Goal: Task Accomplishment & Management: Complete application form

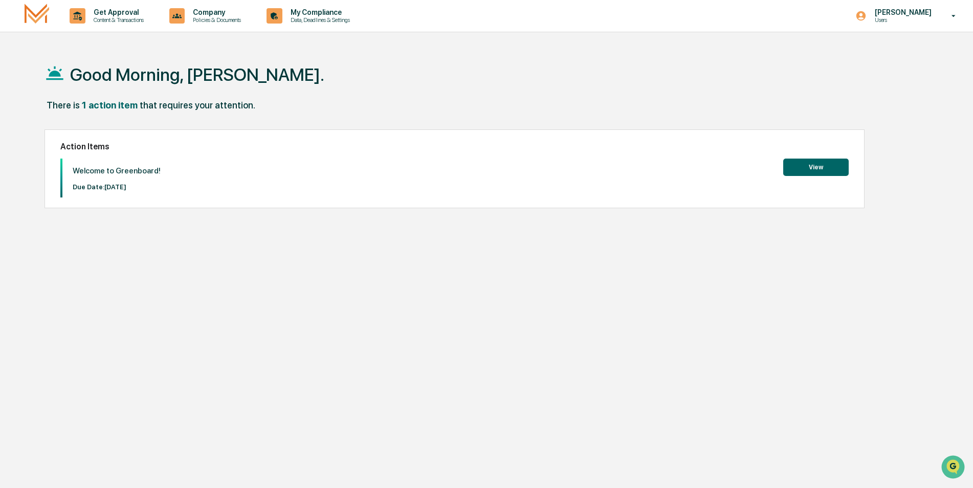
click at [822, 170] on button "View" at bounding box center [815, 167] width 65 height 17
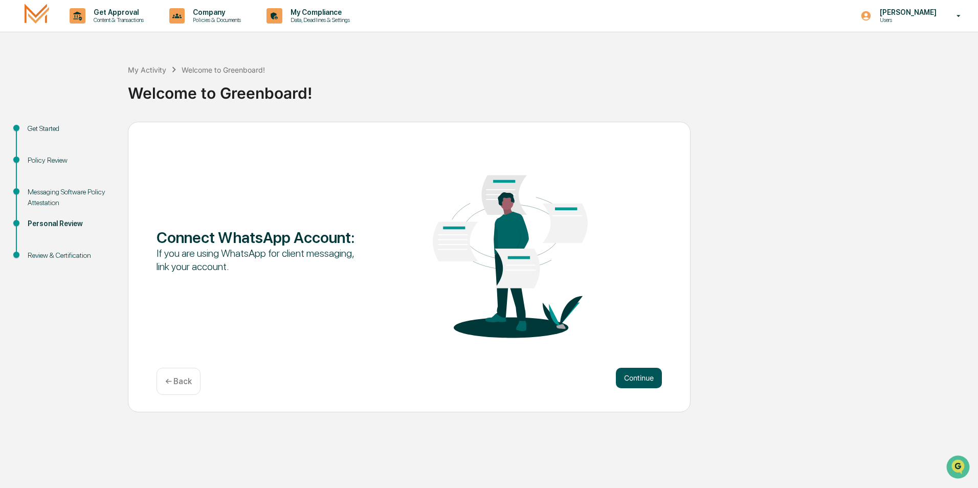
click at [645, 372] on button "Continue" at bounding box center [639, 378] width 46 height 20
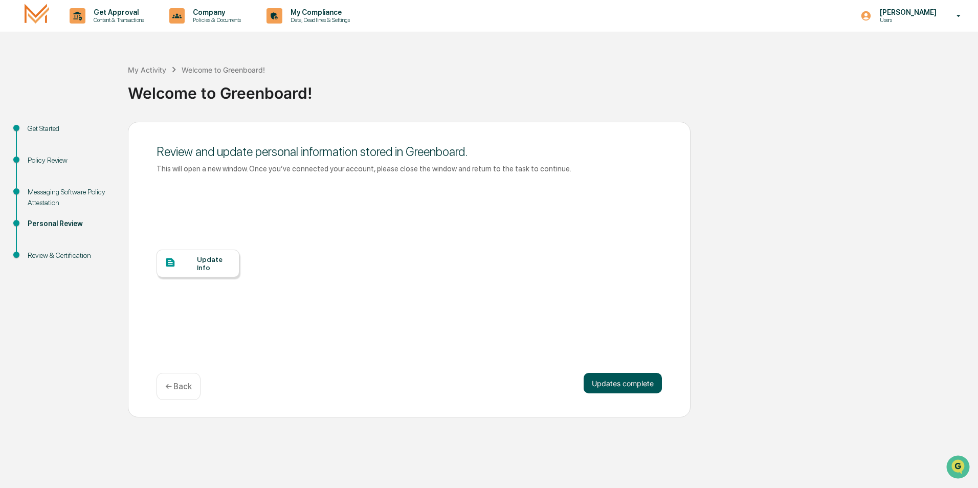
click at [636, 385] on button "Updates complete" at bounding box center [623, 383] width 78 height 20
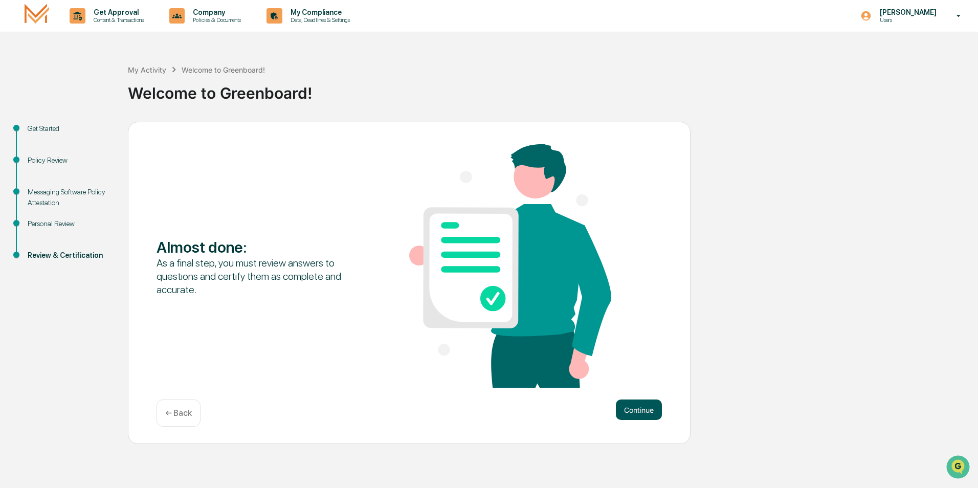
click at [643, 411] on button "Continue" at bounding box center [639, 410] width 46 height 20
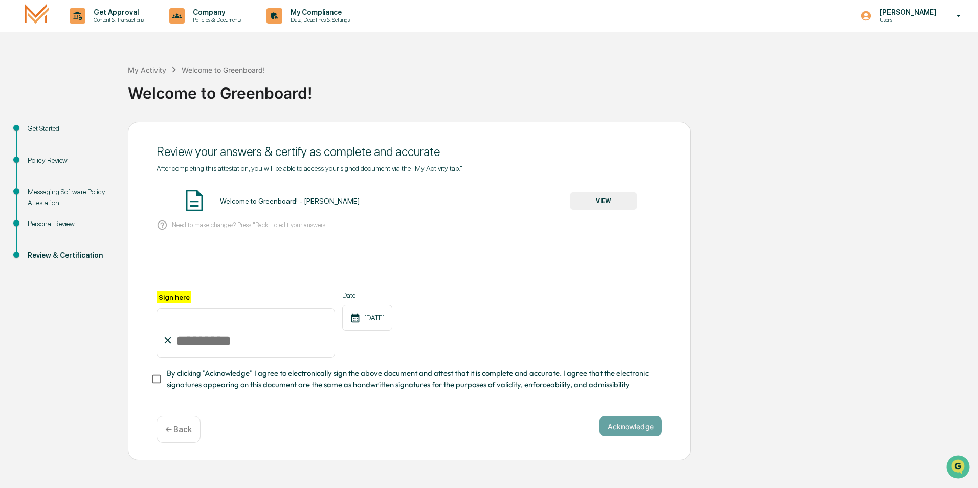
click at [188, 342] on input "Sign here" at bounding box center [246, 333] width 179 height 49
type input "**********"
click at [638, 435] on button "Acknowledge" at bounding box center [631, 426] width 62 height 20
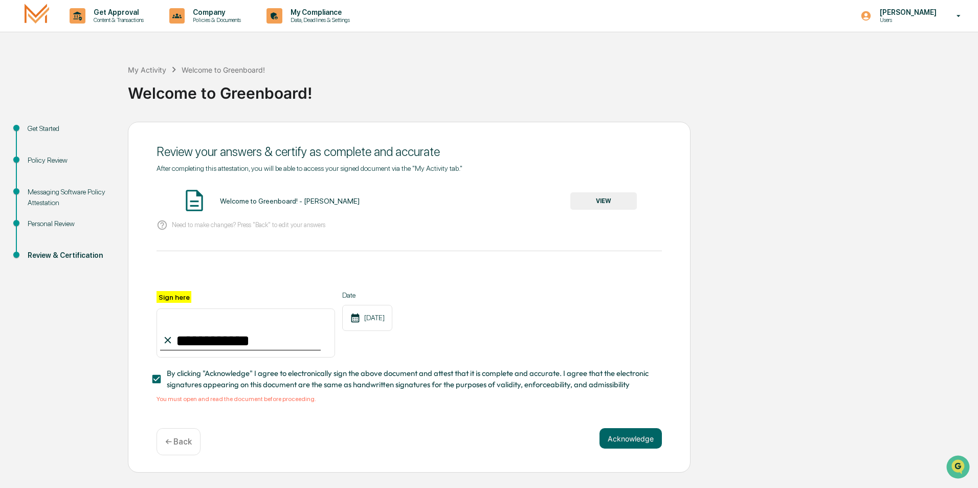
click at [302, 201] on div "Welcome to Greenboard! - [PERSON_NAME]" at bounding box center [290, 201] width 140 height 8
drag, startPoint x: 195, startPoint y: 194, endPoint x: 533, endPoint y: 232, distance: 339.7
click at [196, 194] on img at bounding box center [195, 201] width 26 height 26
click at [615, 199] on button "VIEW" at bounding box center [603, 200] width 67 height 17
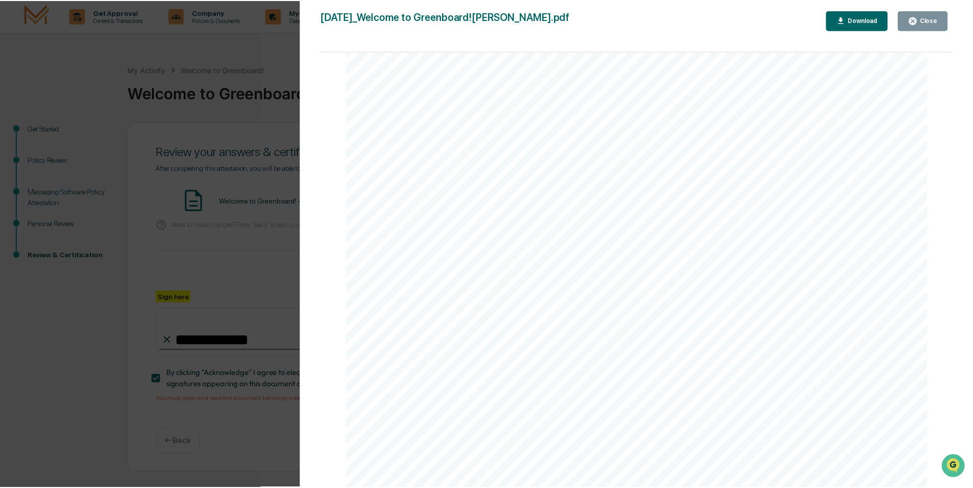
scroll to position [1274, 0]
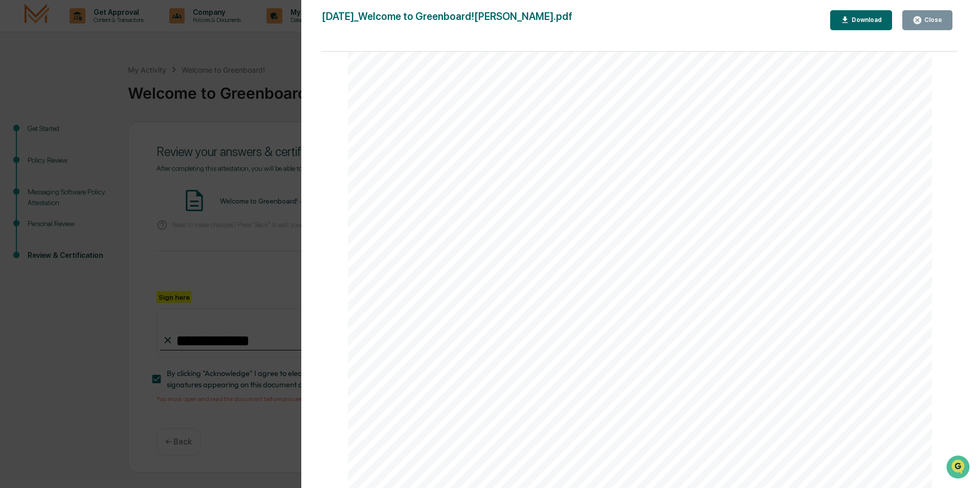
click at [932, 17] on div "Close" at bounding box center [932, 19] width 20 height 7
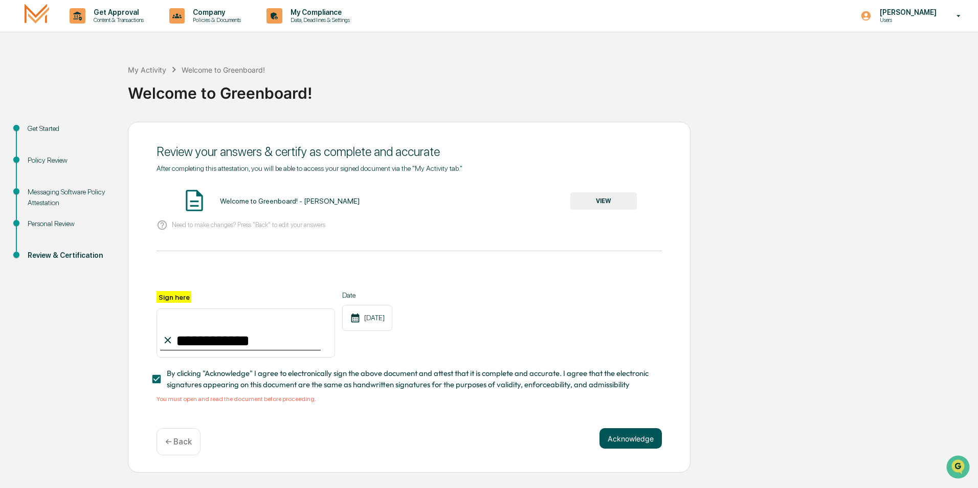
click at [635, 442] on button "Acknowledge" at bounding box center [631, 438] width 62 height 20
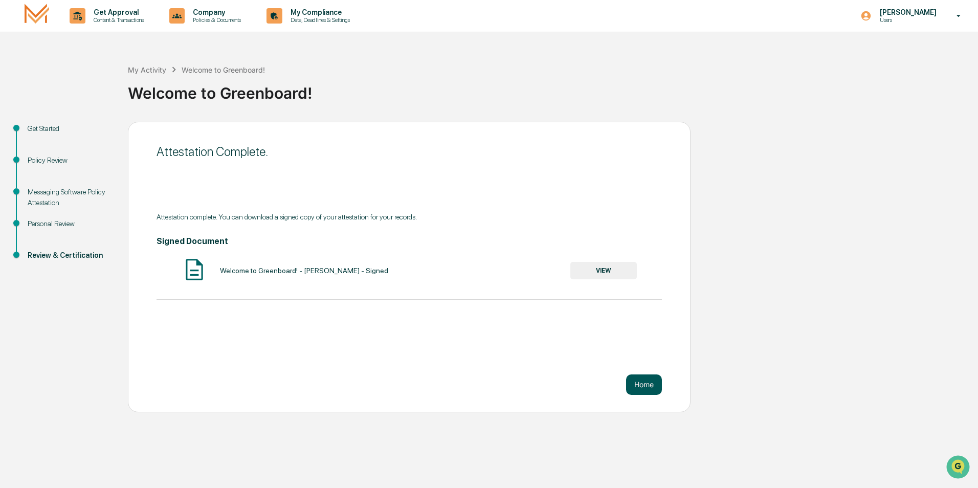
click at [649, 382] on button "Home" at bounding box center [644, 385] width 36 height 20
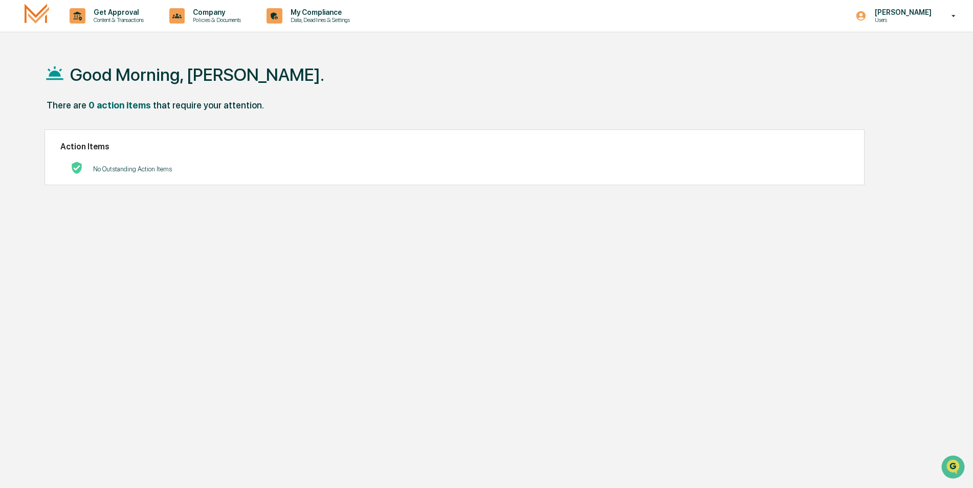
click at [499, 333] on div "Good Morning, [PERSON_NAME]. There are 0 action items that require your attenti…" at bounding box center [482, 293] width 907 height 488
